Goal: Transaction & Acquisition: Purchase product/service

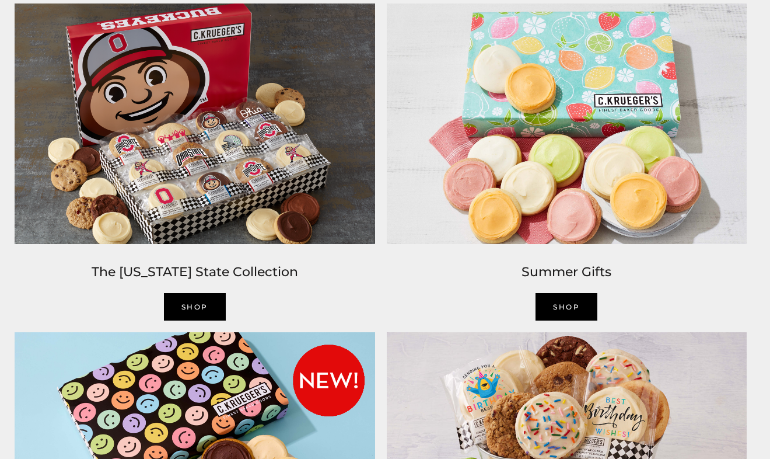
scroll to position [1, 0]
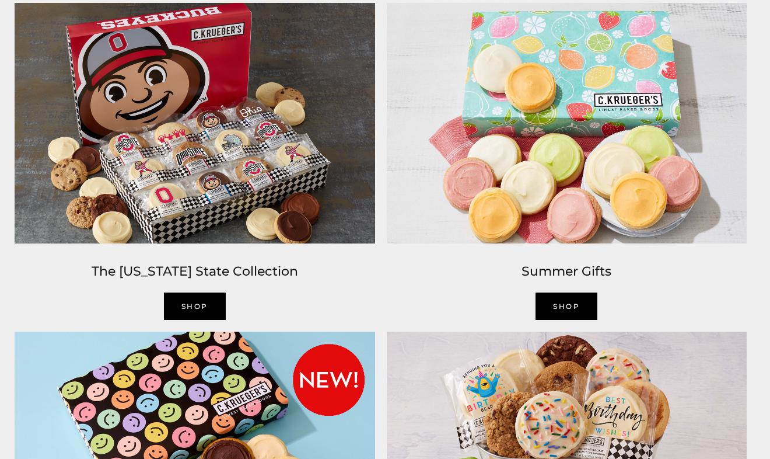
drag, startPoint x: 767, startPoint y: 33, endPoint x: 760, endPoint y: 107, distance: 74.5
click at [760, 107] on html "Skip to content ****** Bestsellers Summer Summer Vibes Summer Garden Hello Suns…" at bounding box center [381, 228] width 762 height 459
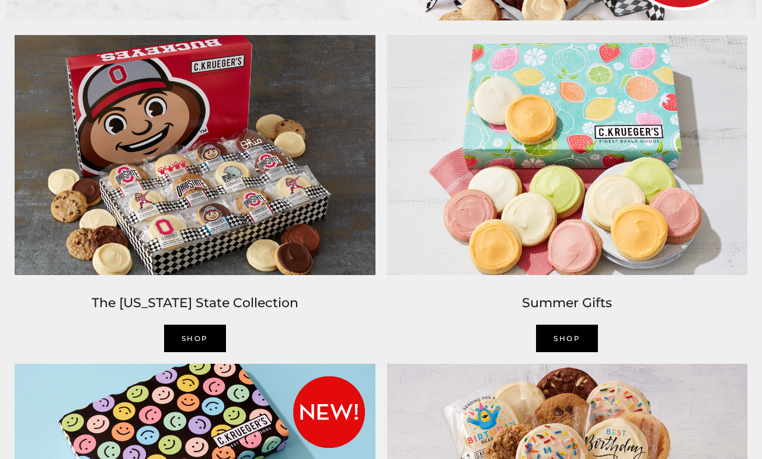
scroll to position [752, 0]
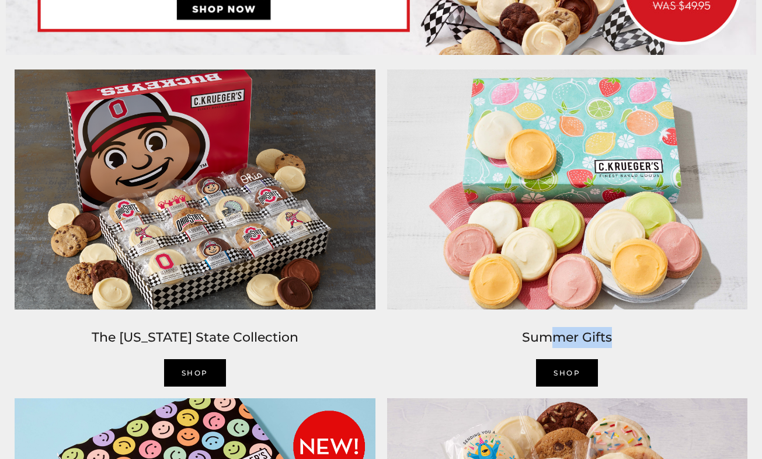
drag, startPoint x: 558, startPoint y: 351, endPoint x: 559, endPoint y: 359, distance: 8.8
click at [559, 359] on div "Summer Gifts SHOP" at bounding box center [567, 353] width 372 height 77
drag, startPoint x: 559, startPoint y: 359, endPoint x: 571, endPoint y: 369, distance: 15.8
click at [570, 370] on link "SHOP" at bounding box center [567, 372] width 62 height 27
